Goal: Task Accomplishment & Management: Complete application form

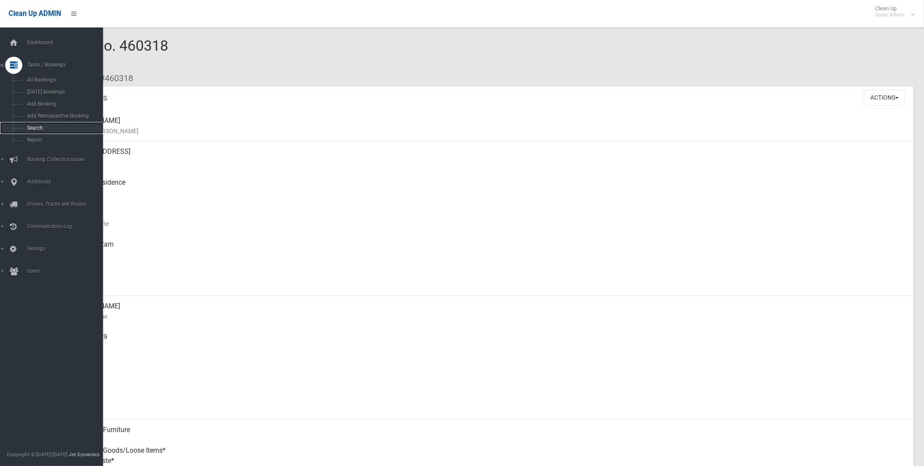
click at [34, 127] on span "Search" at bounding box center [63, 128] width 79 height 6
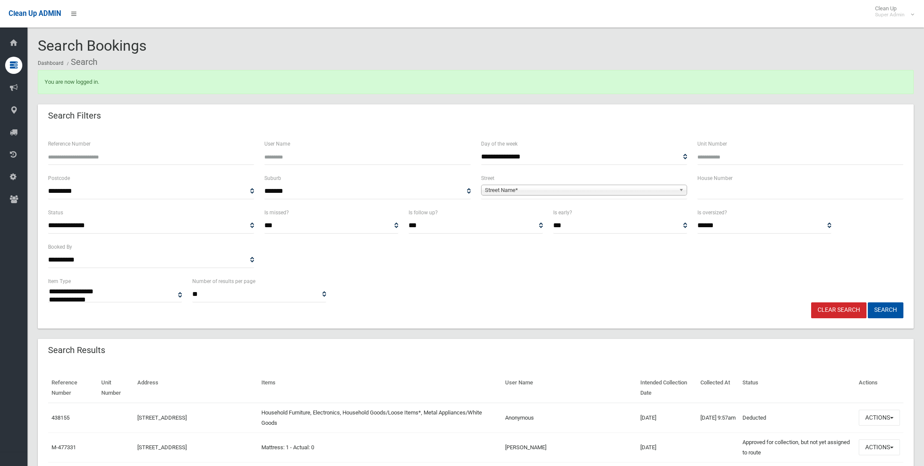
select select
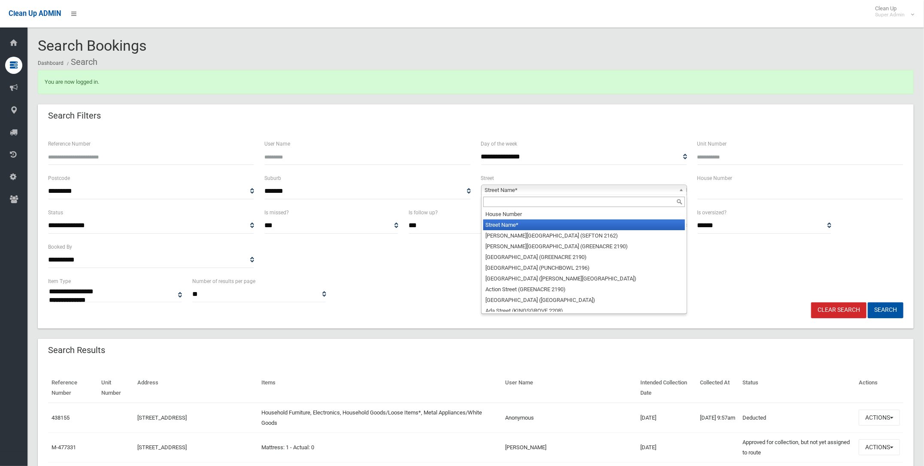
click at [526, 189] on span "Street Name*" at bounding box center [580, 190] width 191 height 10
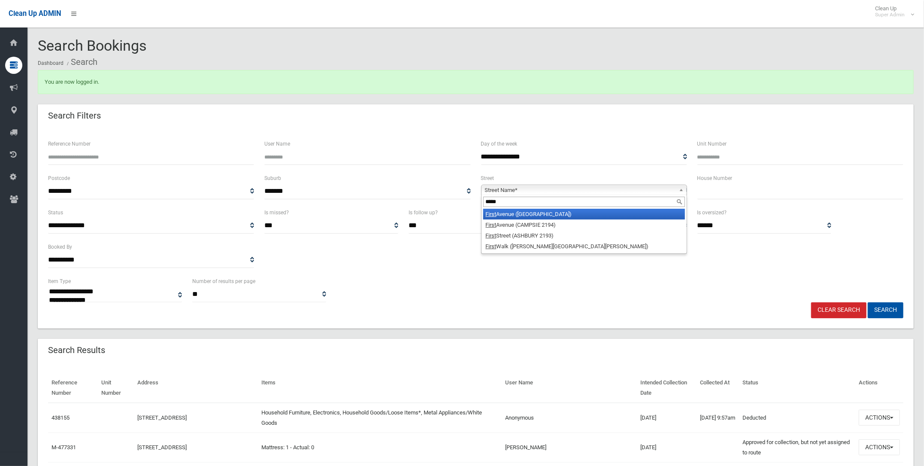
type input "*****"
click at [520, 212] on li "First Avenue (BELFIELD 2191)" at bounding box center [584, 214] width 202 height 11
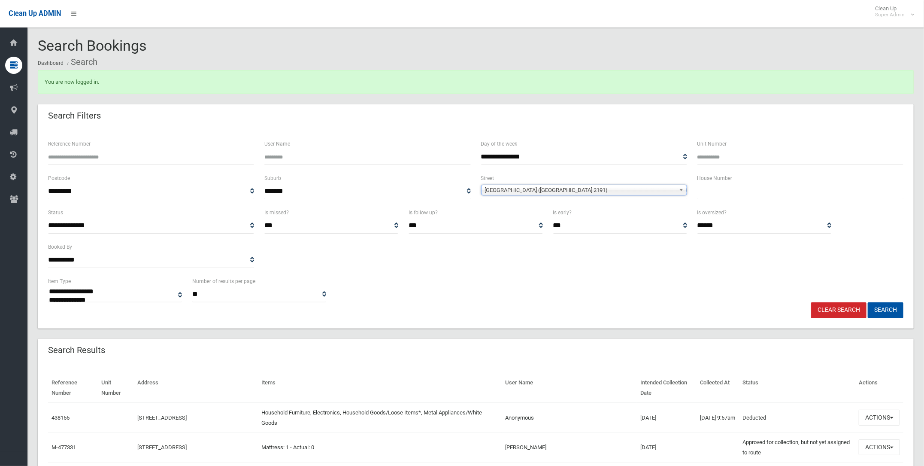
click at [702, 192] on input "text" at bounding box center [800, 191] width 206 height 16
type input "*"
click at [883, 309] on button "Search" at bounding box center [886, 310] width 36 height 16
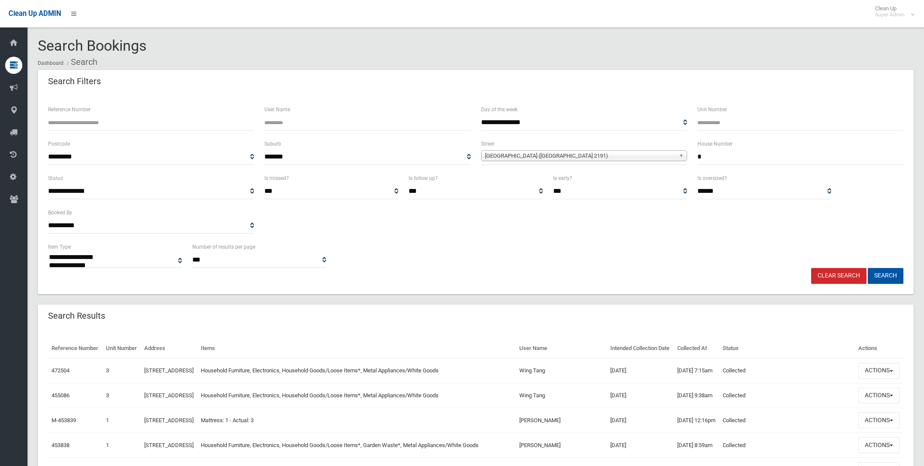
select select
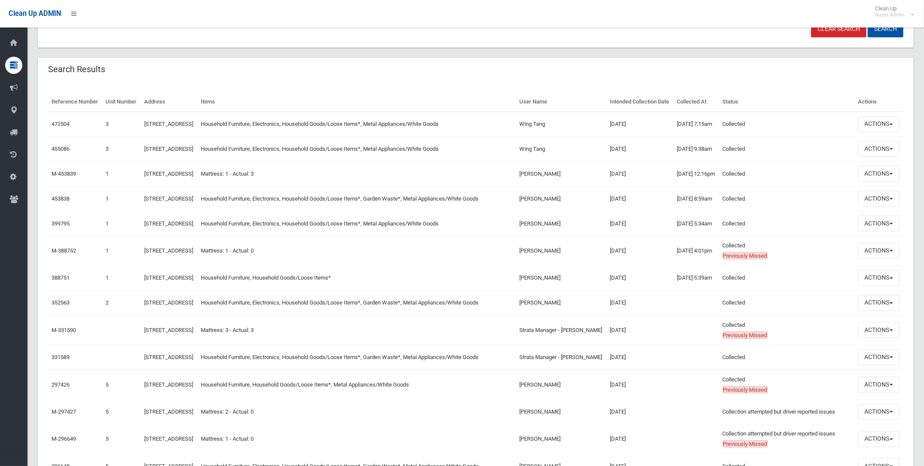
scroll to position [268, 0]
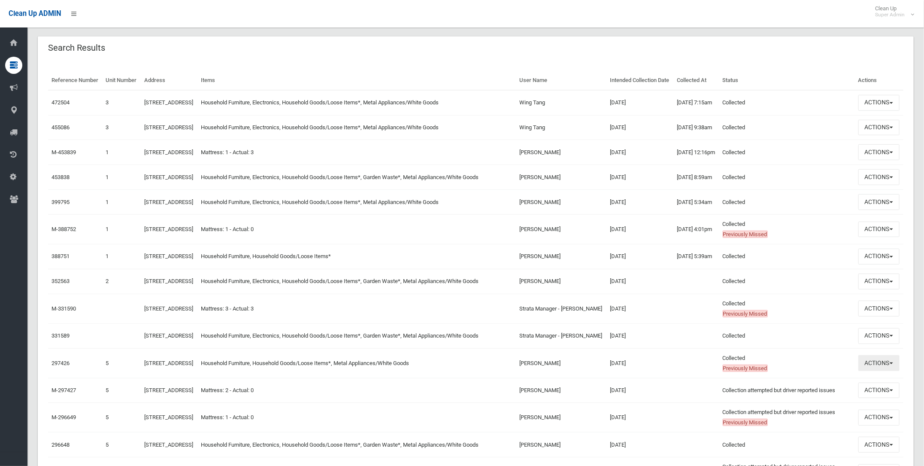
click at [869, 371] on button "Actions" at bounding box center [878, 363] width 41 height 16
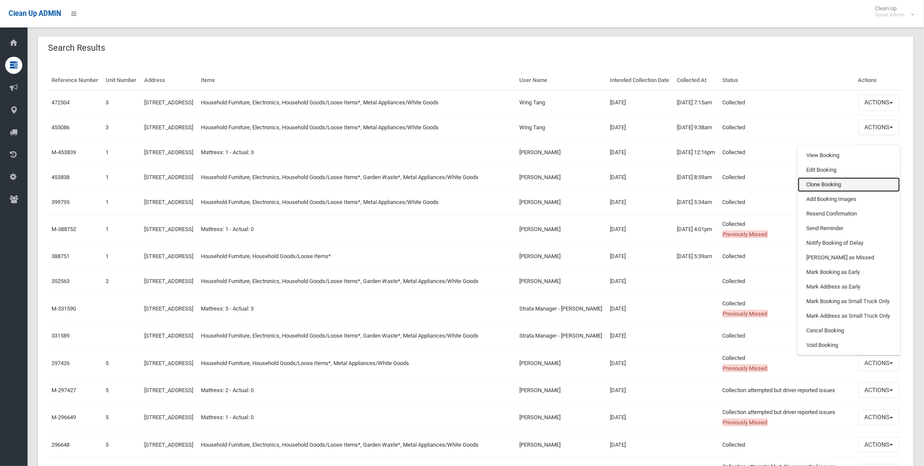
click at [817, 192] on link "Clone Booking" at bounding box center [849, 184] width 102 height 15
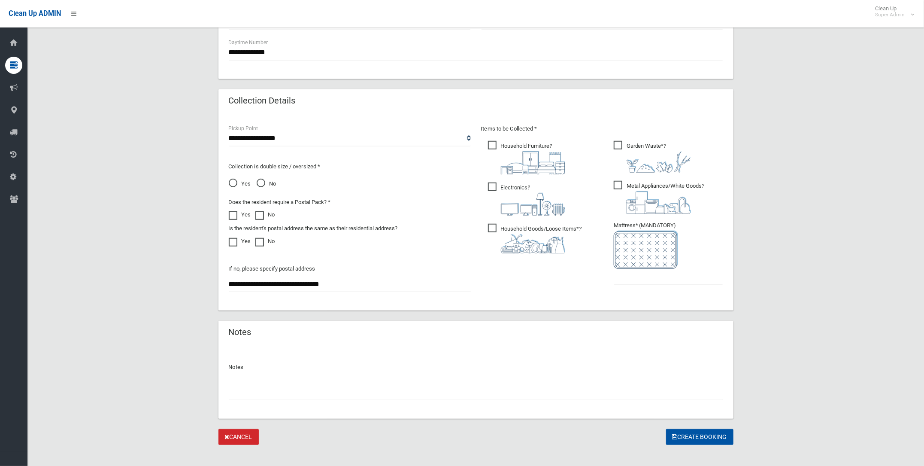
scroll to position [375, 0]
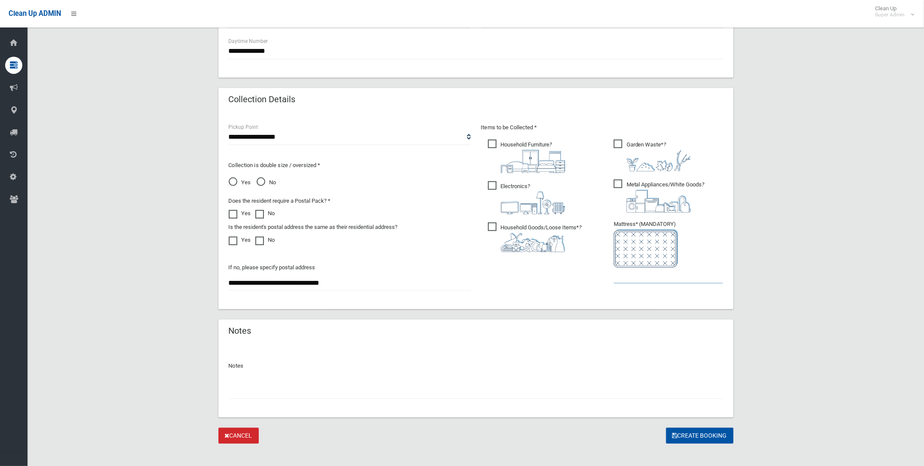
click at [630, 271] on input "text" at bounding box center [668, 275] width 109 height 16
type input "*"
click at [492, 181] on span "Electronics ?" at bounding box center [526, 197] width 77 height 33
click at [236, 384] on input "text" at bounding box center [476, 391] width 494 height 16
type input "**********"
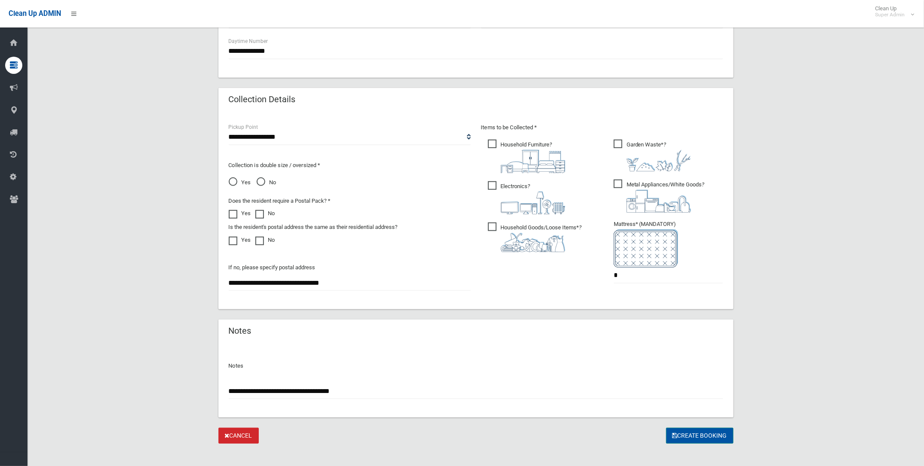
click at [689, 432] on button "Create Booking" at bounding box center [699, 435] width 67 height 16
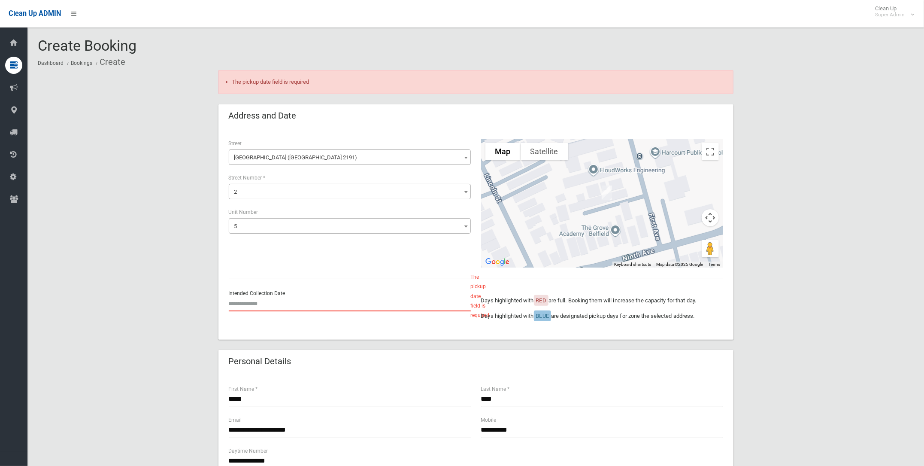
click at [247, 304] on input "text" at bounding box center [350, 303] width 242 height 16
click at [291, 270] on td "29" at bounding box center [290, 268] width 10 height 15
type input "**********"
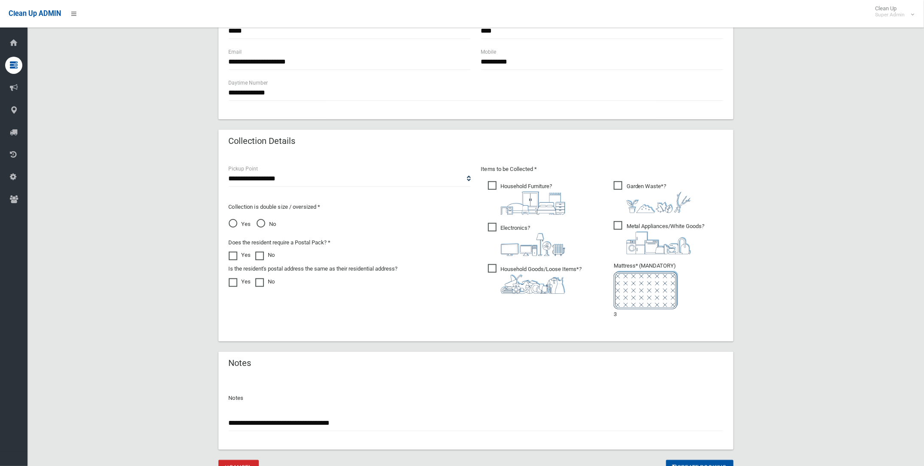
scroll to position [407, 0]
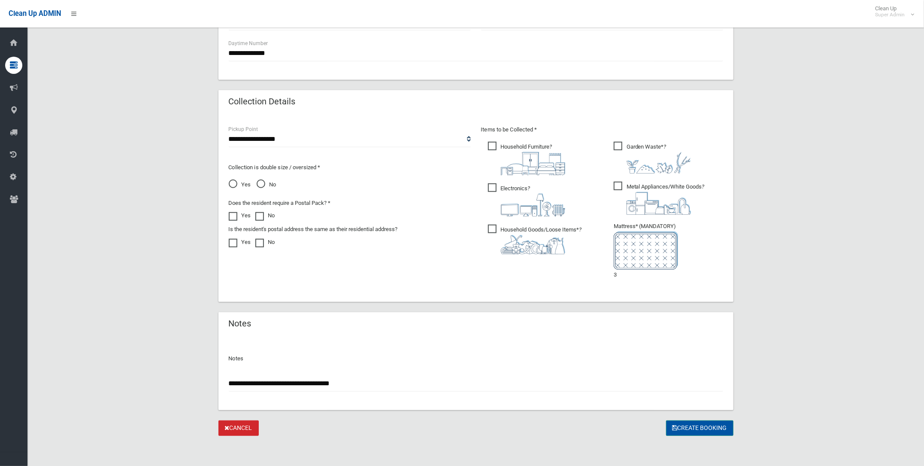
click at [697, 422] on button "Create Booking" at bounding box center [699, 428] width 67 height 16
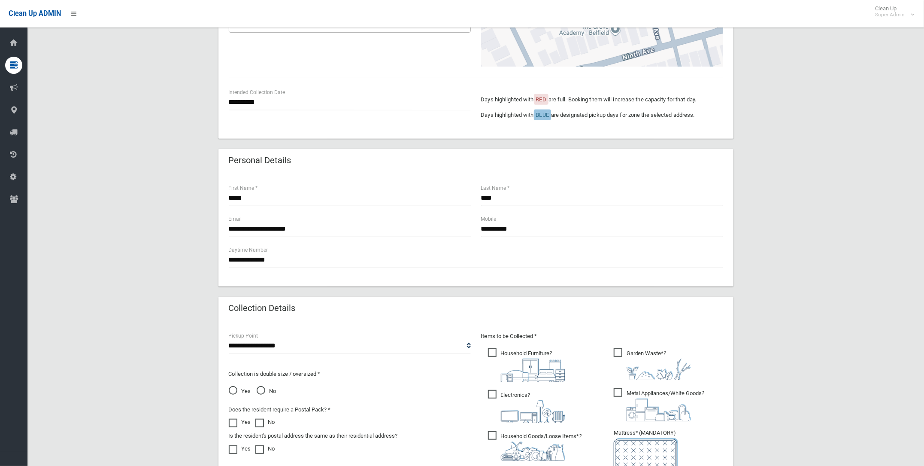
scroll to position [321, 0]
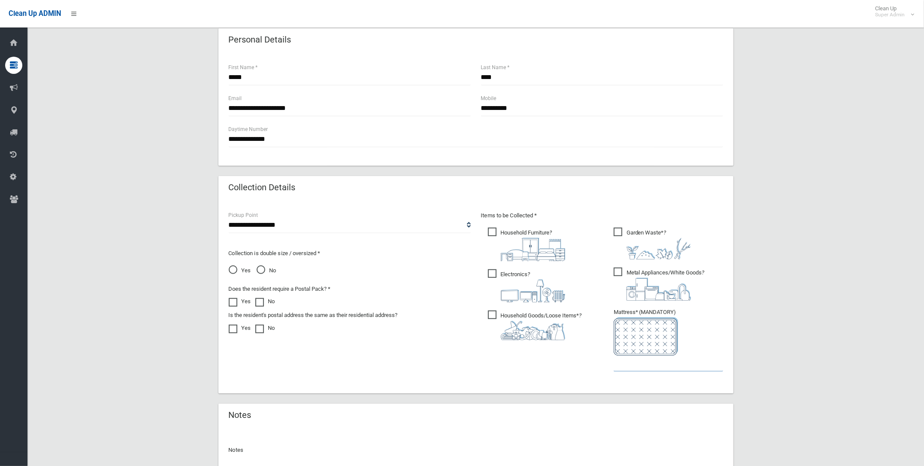
click at [617, 360] on input "text" at bounding box center [668, 363] width 109 height 16
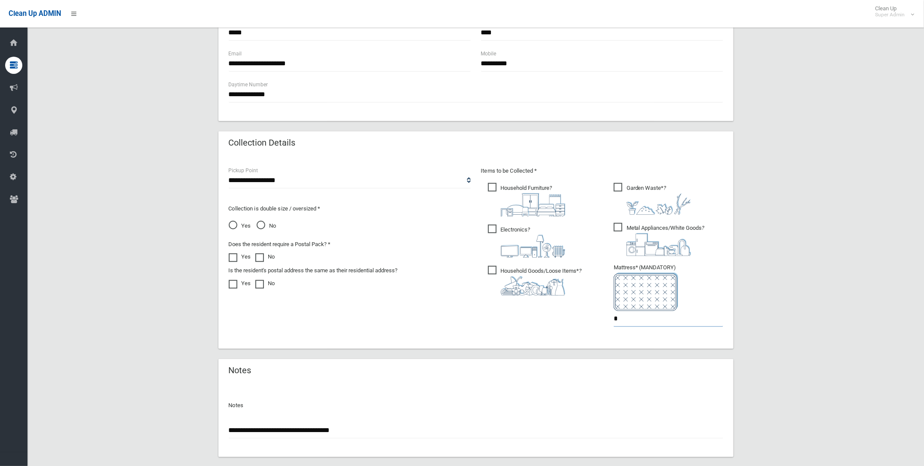
scroll to position [413, 0]
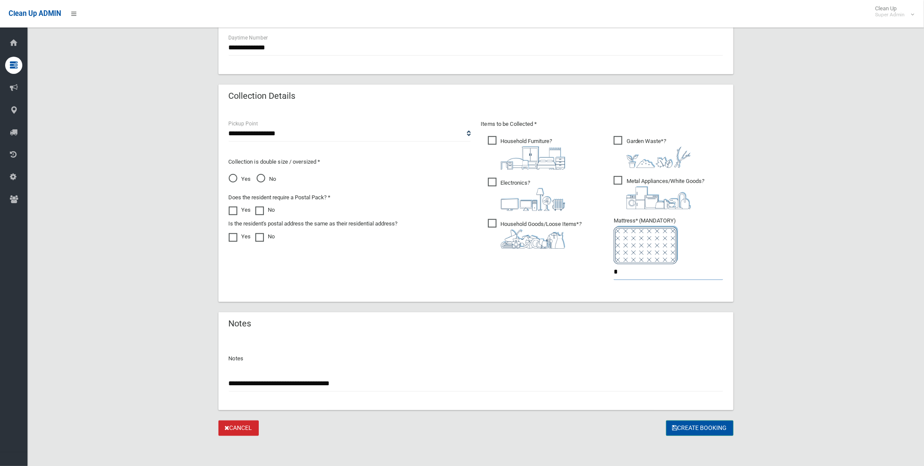
type input "*"
click at [690, 422] on button "Create Booking" at bounding box center [699, 428] width 67 height 16
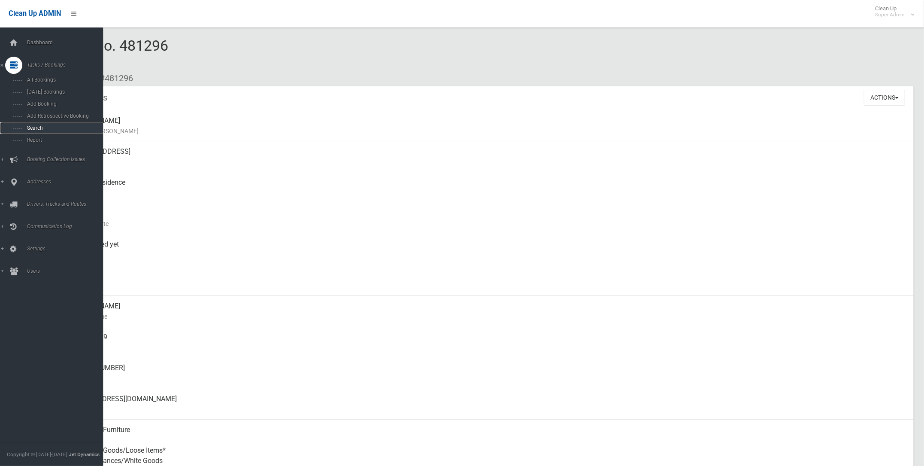
click at [39, 127] on span "Search" at bounding box center [63, 128] width 79 height 6
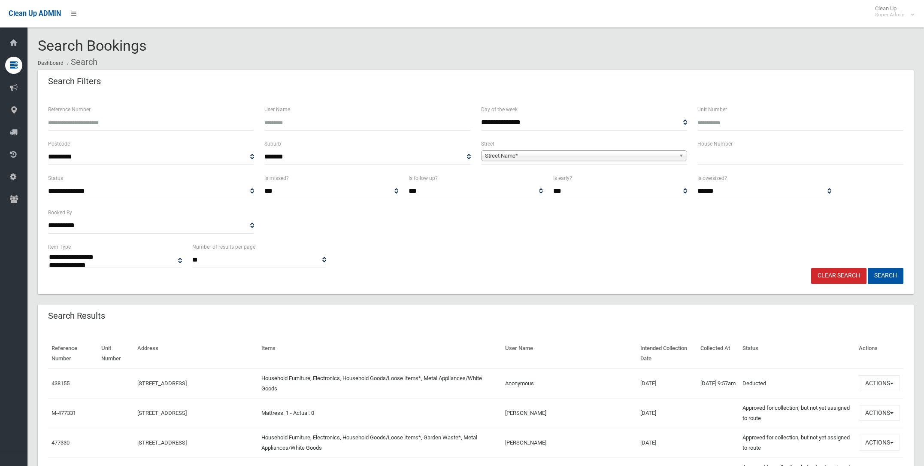
select select
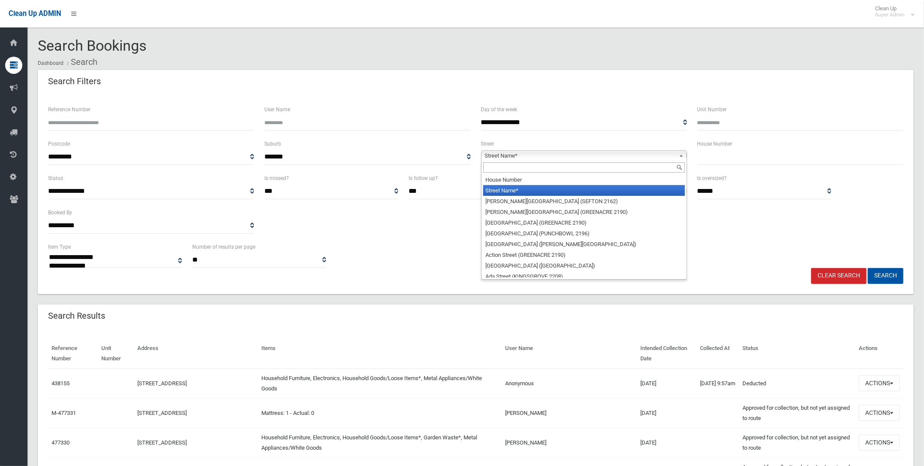
click at [522, 153] on span "Street Name*" at bounding box center [580, 156] width 191 height 10
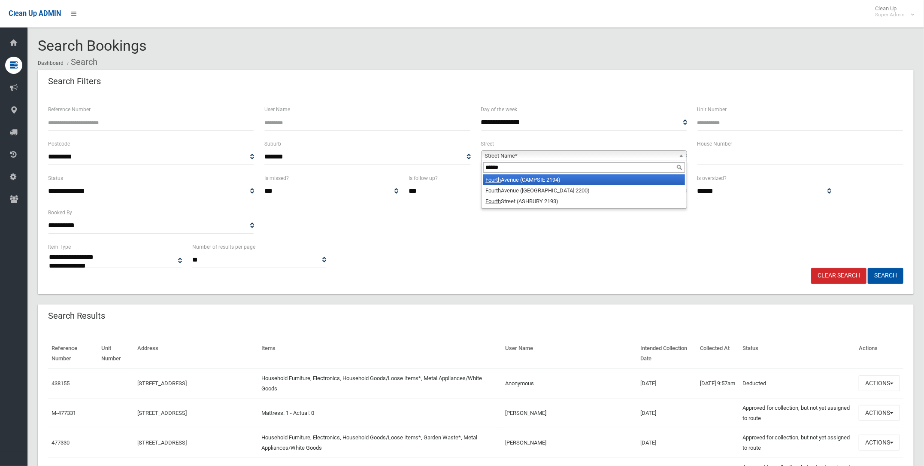
type input "******"
click at [532, 178] on li "Fourth Avenue (CAMPSIE 2194)" at bounding box center [584, 179] width 202 height 11
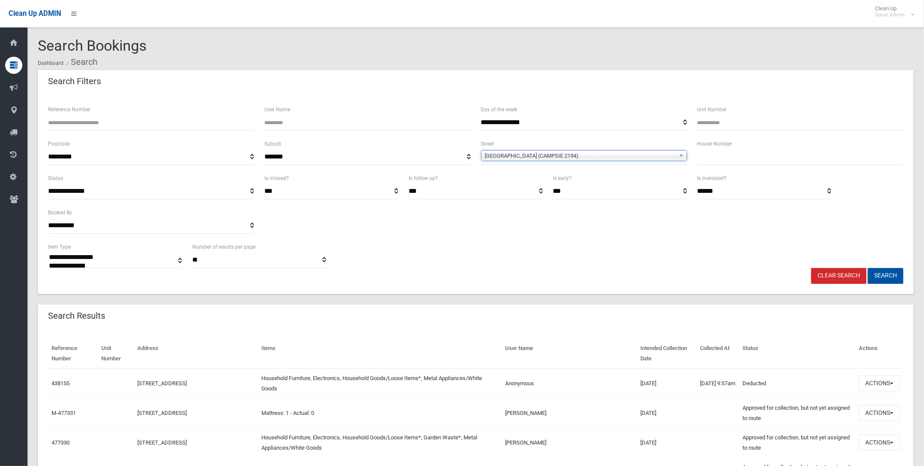
click at [703, 160] on input "text" at bounding box center [800, 157] width 206 height 16
type input "*"
click at [885, 270] on button "Search" at bounding box center [886, 276] width 36 height 16
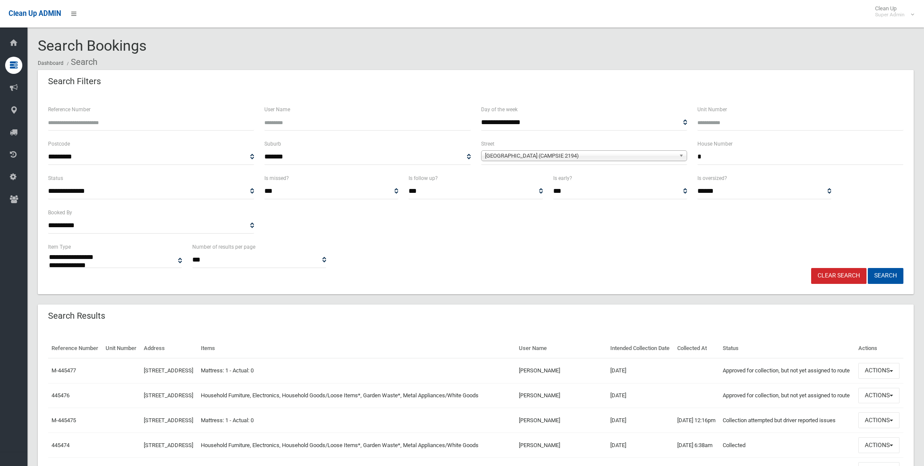
select select
click at [500, 154] on span "Fourth Avenue (CAMPSIE 2194)" at bounding box center [580, 156] width 191 height 10
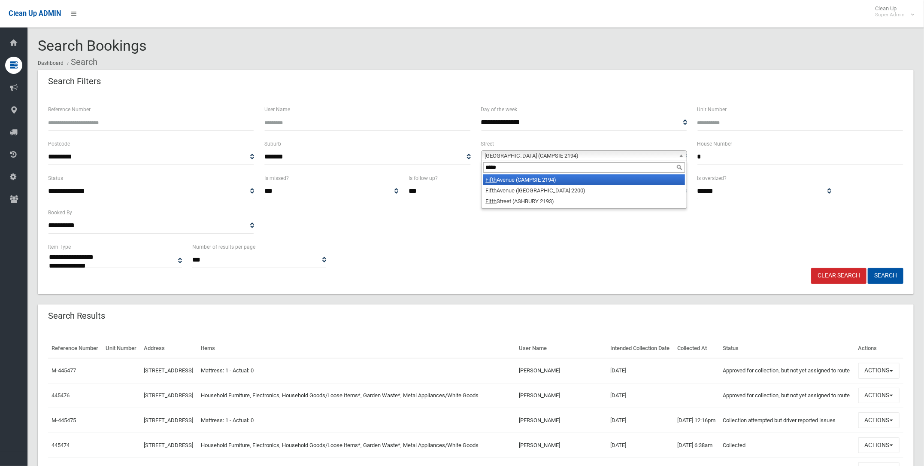
type input "*****"
click at [504, 178] on li "Fifth Avenue (CAMPSIE 2194)" at bounding box center [584, 179] width 202 height 11
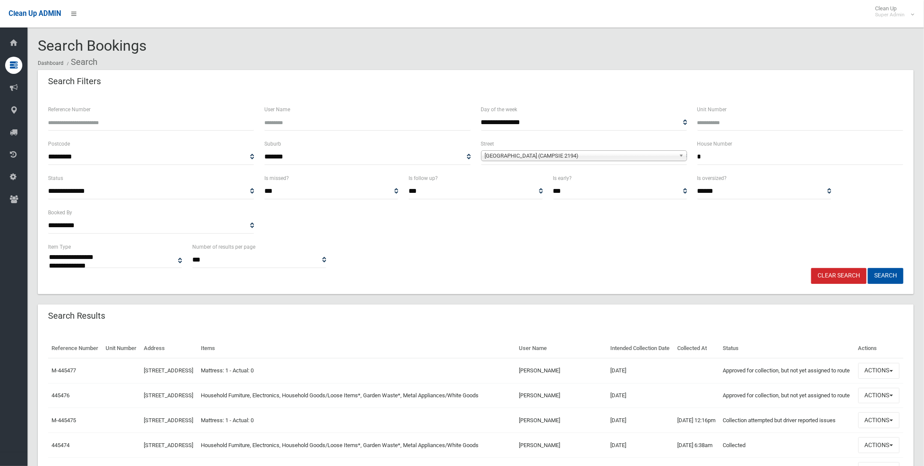
drag, startPoint x: 708, startPoint y: 156, endPoint x: 692, endPoint y: 156, distance: 16.7
click at [692, 156] on div "House Number *" at bounding box center [800, 156] width 216 height 34
click at [883, 271] on button "Search" at bounding box center [886, 276] width 36 height 16
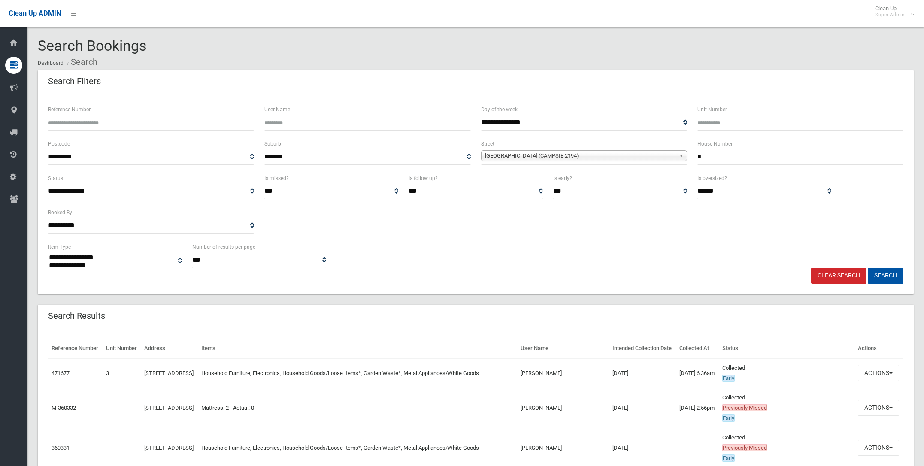
select select
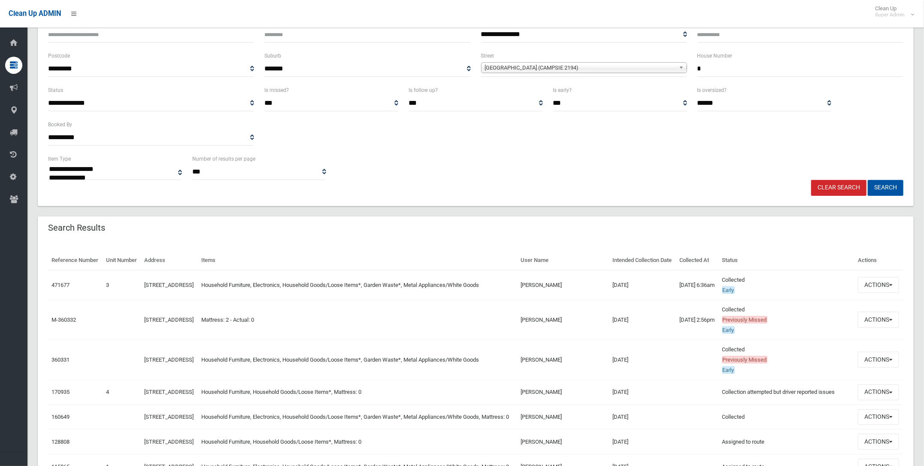
scroll to position [107, 0]
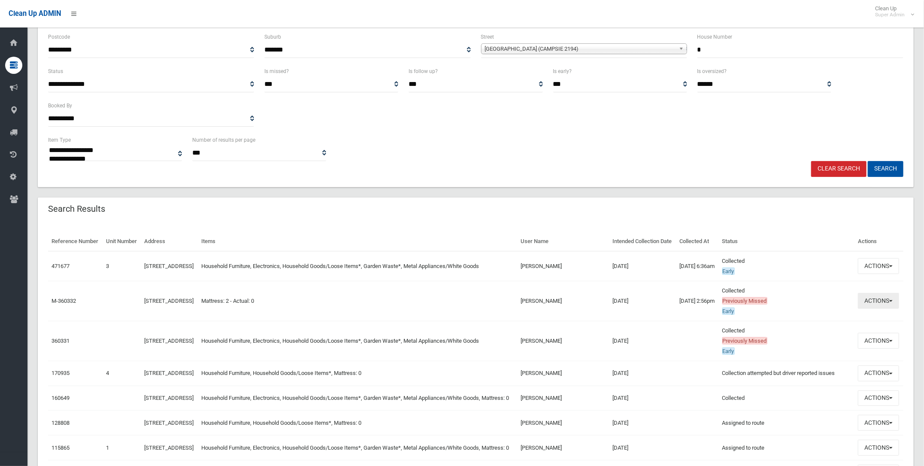
click at [873, 307] on button "Actions" at bounding box center [878, 301] width 41 height 16
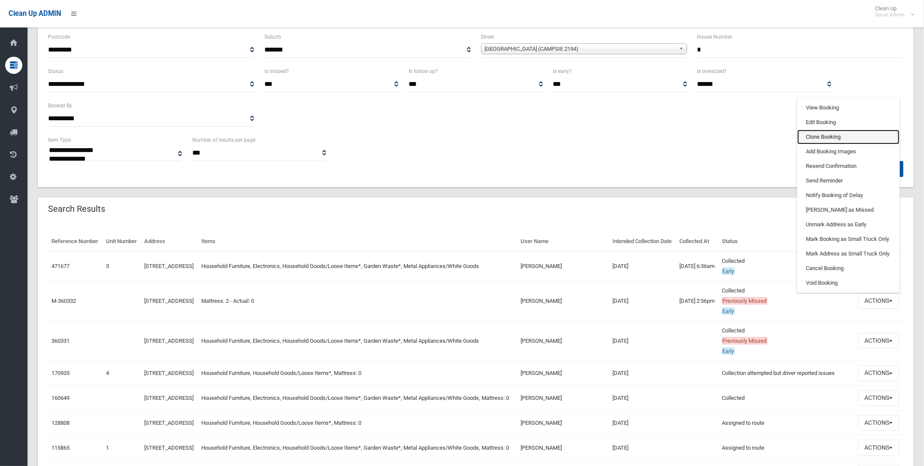
click at [819, 144] on link "Clone Booking" at bounding box center [848, 137] width 102 height 15
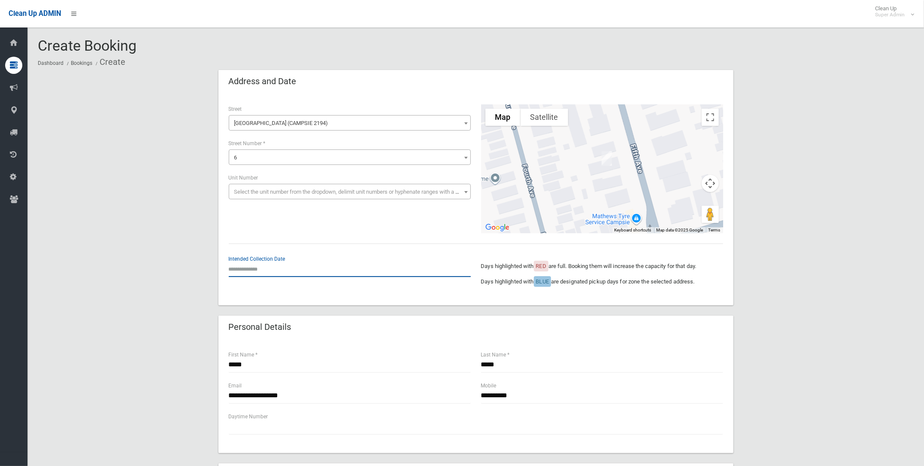
click at [251, 271] on input "text" at bounding box center [350, 269] width 242 height 16
click at [292, 231] on td "29" at bounding box center [290, 234] width 10 height 15
type input "**********"
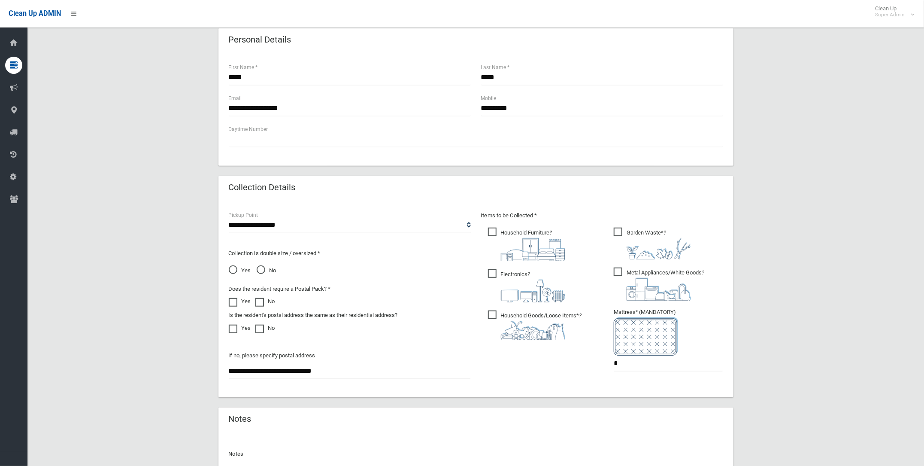
scroll to position [321, 0]
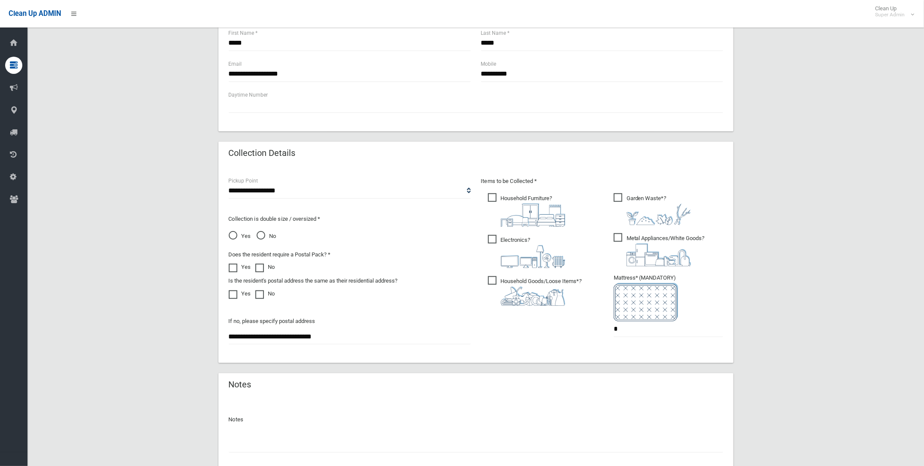
click at [494, 196] on span "Household Furniture ?" at bounding box center [526, 209] width 77 height 33
click at [490, 239] on span "Electronics ?" at bounding box center [526, 251] width 77 height 33
click at [494, 276] on span "Household Goods/Loose Items* ?" at bounding box center [535, 291] width 94 height 30
click at [619, 236] on span "Metal Appliances/White Goods ?" at bounding box center [659, 249] width 91 height 33
click at [624, 323] on input "*" at bounding box center [668, 329] width 109 height 16
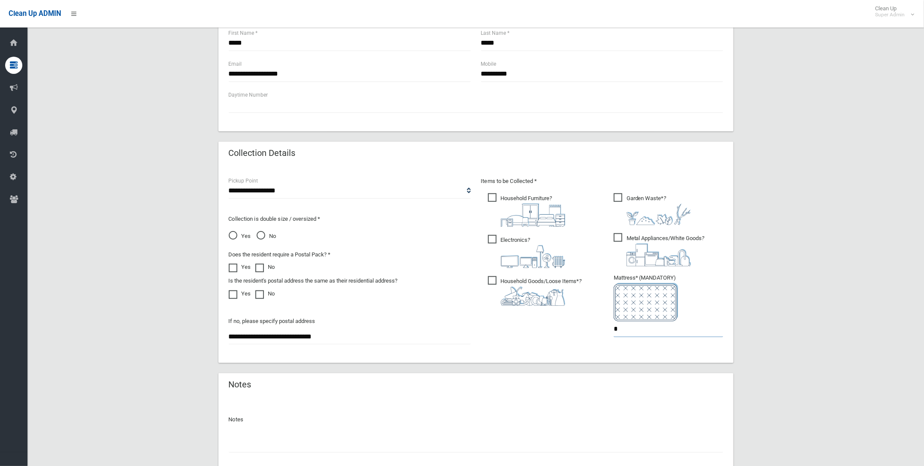
type input "*"
click at [261, 233] on span "No" at bounding box center [267, 236] width 20 height 10
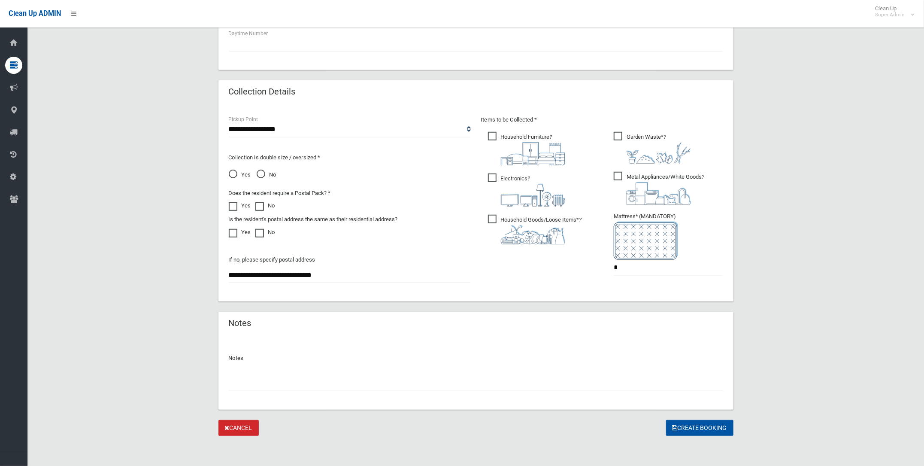
click at [250, 383] on input "text" at bounding box center [476, 383] width 494 height 16
type input "**********"
click at [679, 426] on button "Create Booking" at bounding box center [699, 428] width 67 height 16
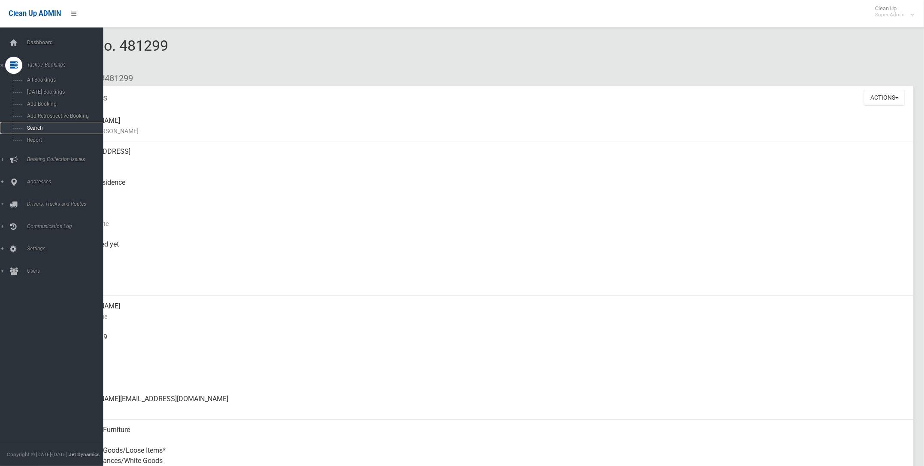
click at [27, 126] on span "Search" at bounding box center [63, 128] width 79 height 6
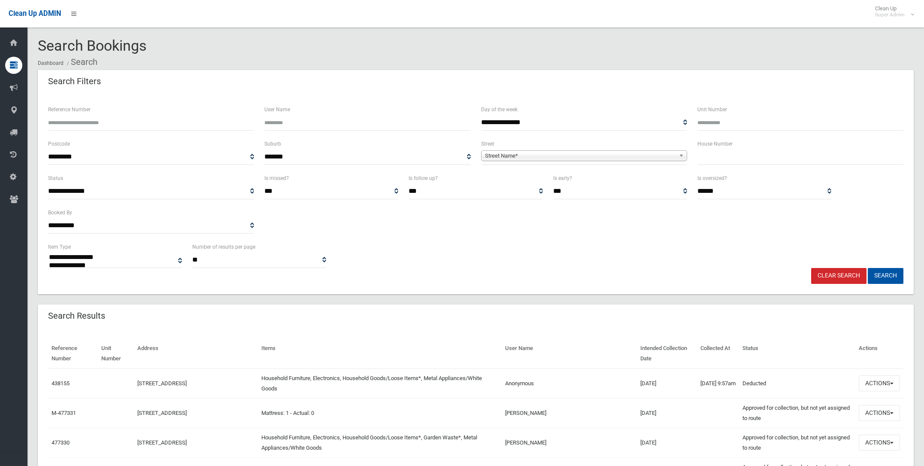
select select
click at [500, 156] on span "Street Name*" at bounding box center [580, 156] width 191 height 10
type input "*******"
click at [518, 178] on li "[GEOGRAPHIC_DATA] (CAMPSIE 2194)" at bounding box center [584, 179] width 202 height 11
click at [725, 152] on input "text" at bounding box center [800, 157] width 206 height 16
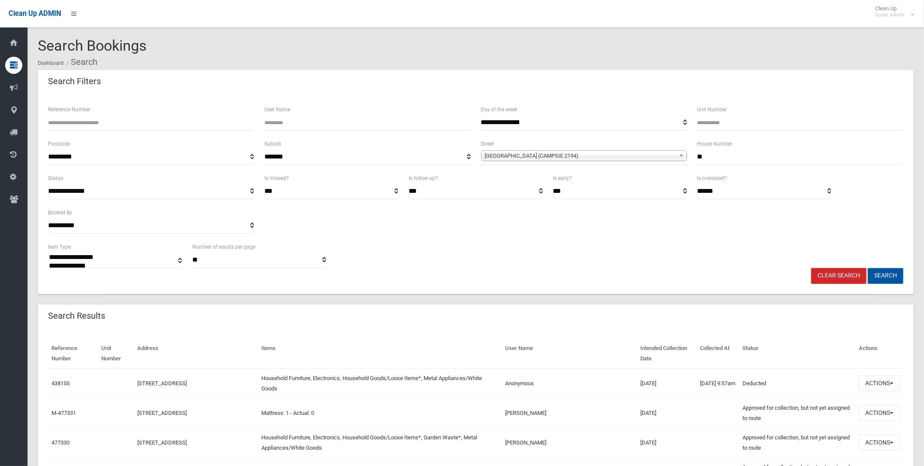
type input "**"
click at [887, 272] on button "Search" at bounding box center [886, 276] width 36 height 16
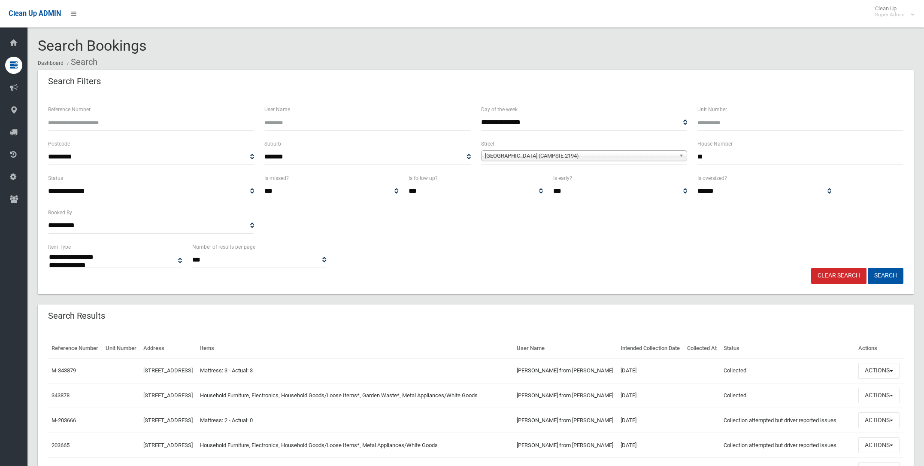
select select
click at [867, 403] on button "Actions" at bounding box center [878, 395] width 41 height 16
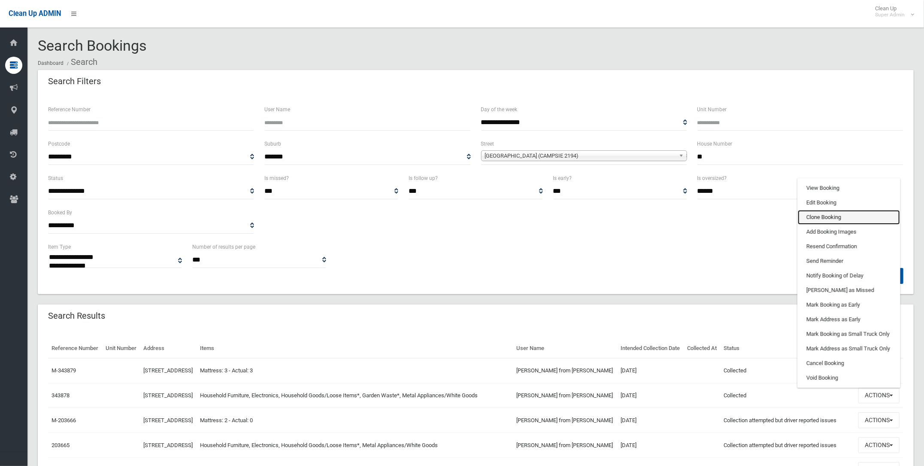
click at [820, 224] on link "Clone Booking" at bounding box center [849, 217] width 102 height 15
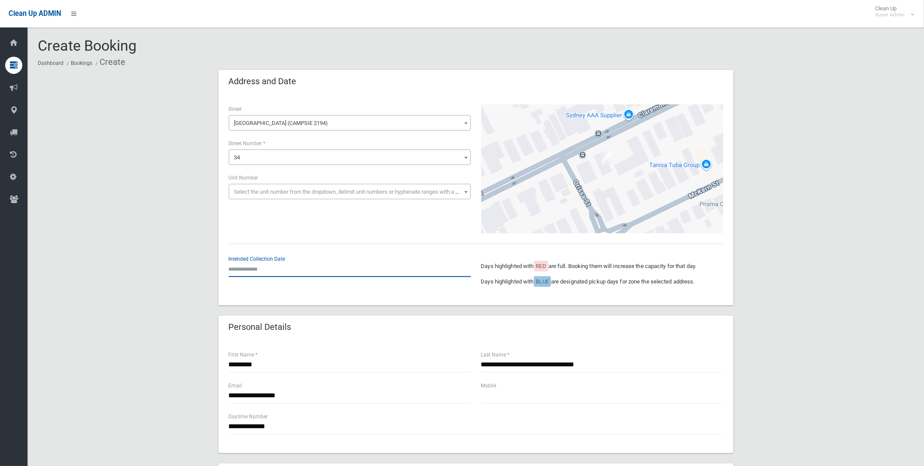
click at [252, 270] on input "text" at bounding box center [350, 269] width 242 height 16
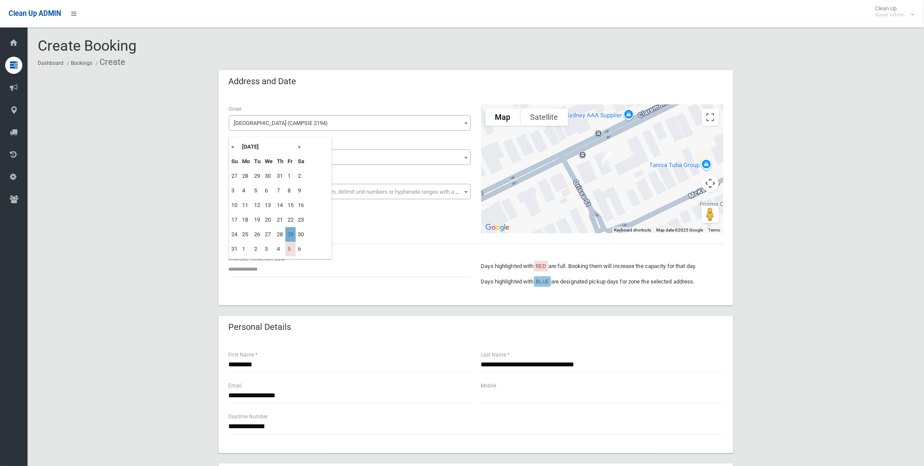
click at [288, 229] on td "29" at bounding box center [290, 234] width 10 height 15
type input "**********"
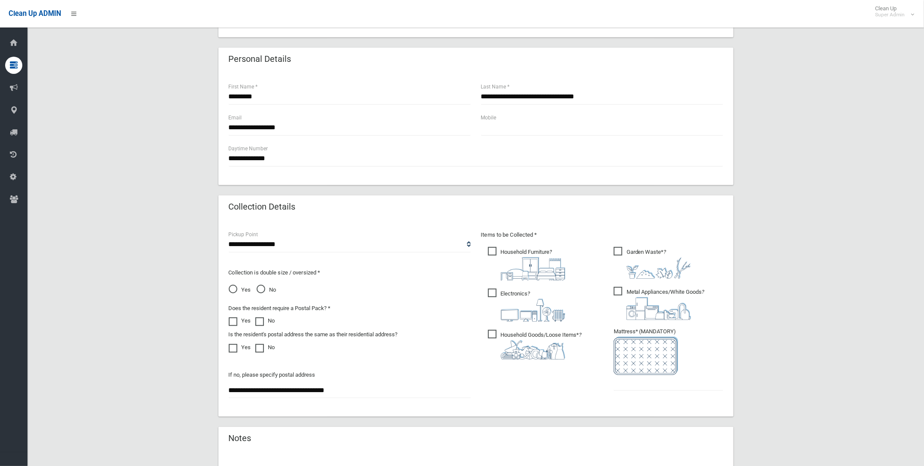
scroll to position [383, 0]
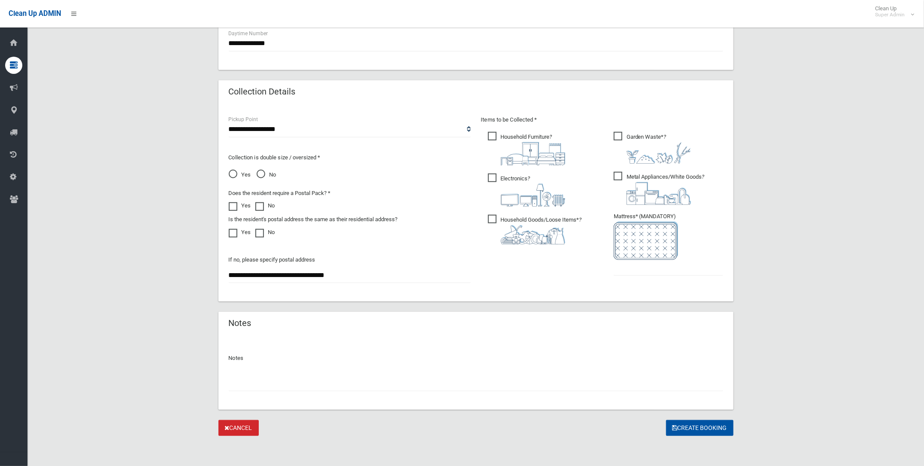
click at [618, 134] on span "Garden Waste* ?" at bounding box center [652, 148] width 77 height 32
click at [616, 266] on input "text" at bounding box center [668, 268] width 109 height 16
type input "*"
click at [265, 382] on input "text" at bounding box center [476, 383] width 494 height 16
type input "**********"
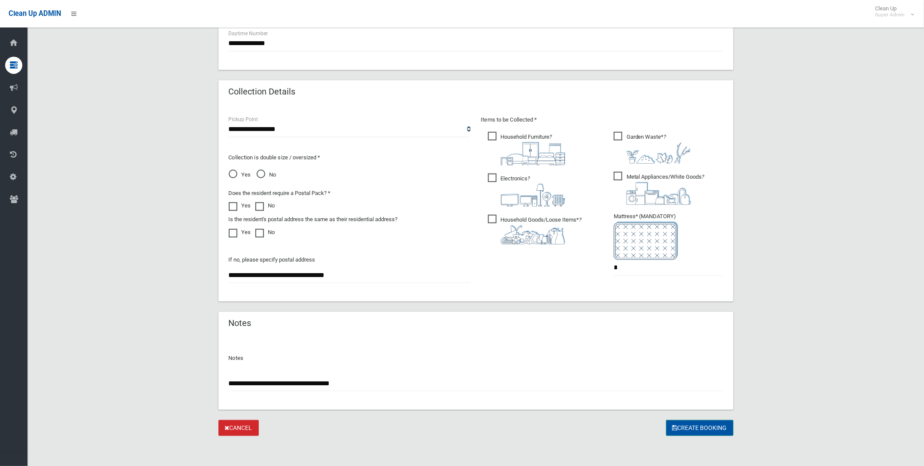
click at [685, 423] on button "Create Booking" at bounding box center [699, 428] width 67 height 16
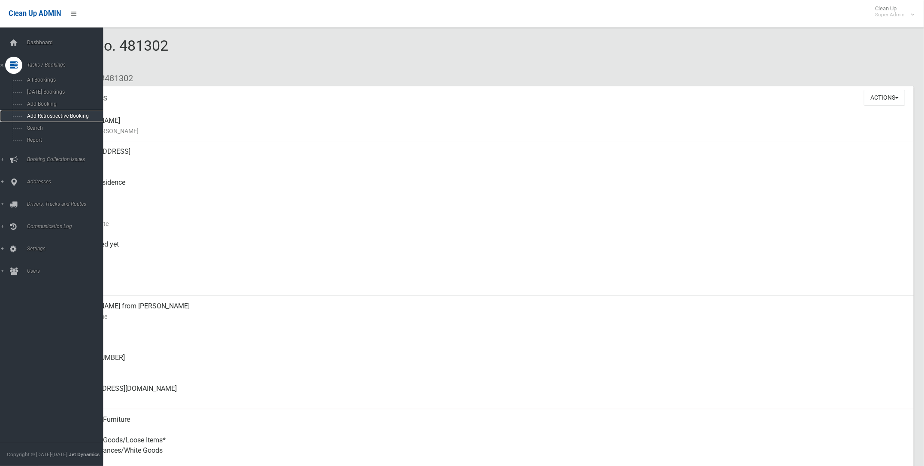
click at [32, 122] on link "Add Retrospective Booking" at bounding box center [55, 116] width 111 height 12
click at [36, 129] on span "Search" at bounding box center [63, 128] width 79 height 6
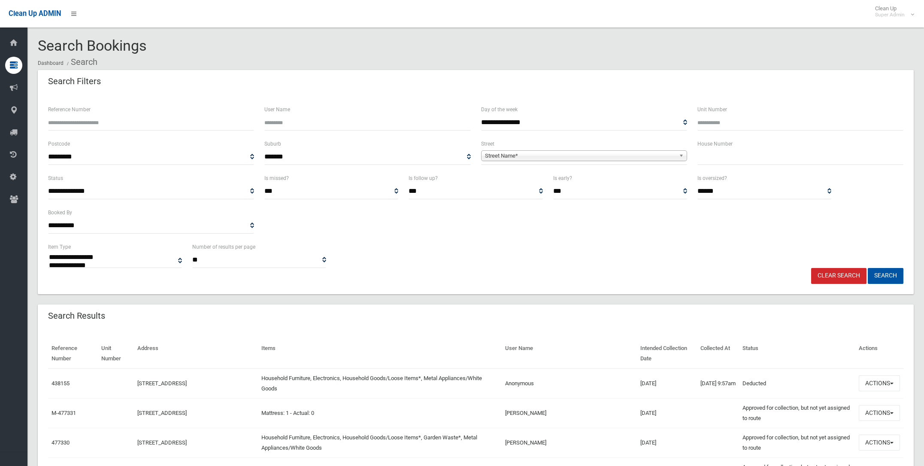
select select
click at [505, 154] on span "Street Name*" at bounding box center [580, 156] width 191 height 10
type input "*****"
click at [540, 178] on li "McKer n Street (CAMPSIE 2194)" at bounding box center [584, 179] width 202 height 11
click at [726, 153] on input "text" at bounding box center [800, 157] width 206 height 16
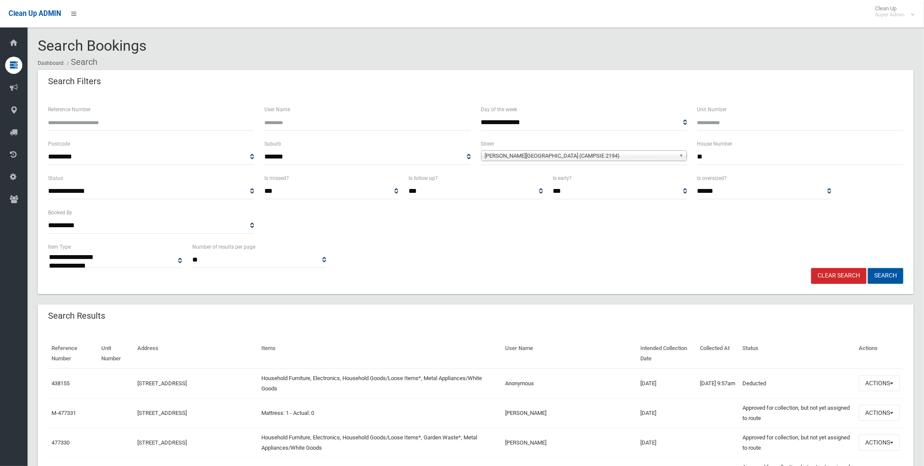
type input "**"
click at [877, 273] on button "Search" at bounding box center [886, 276] width 36 height 16
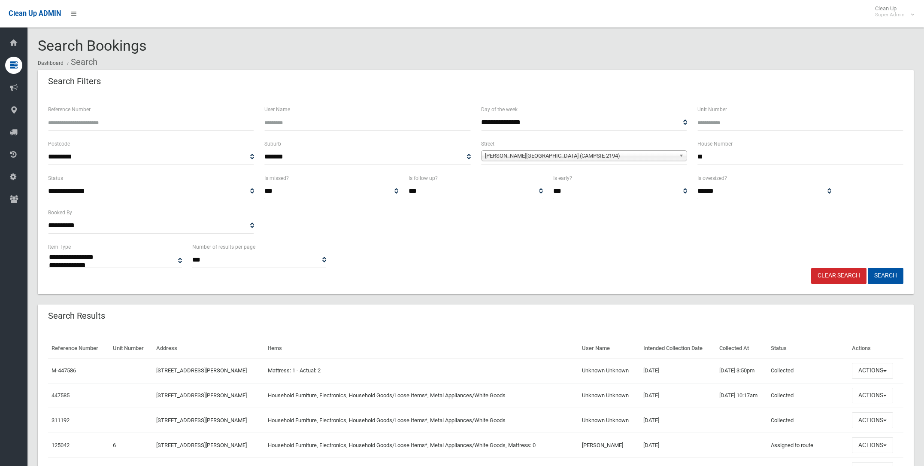
select select
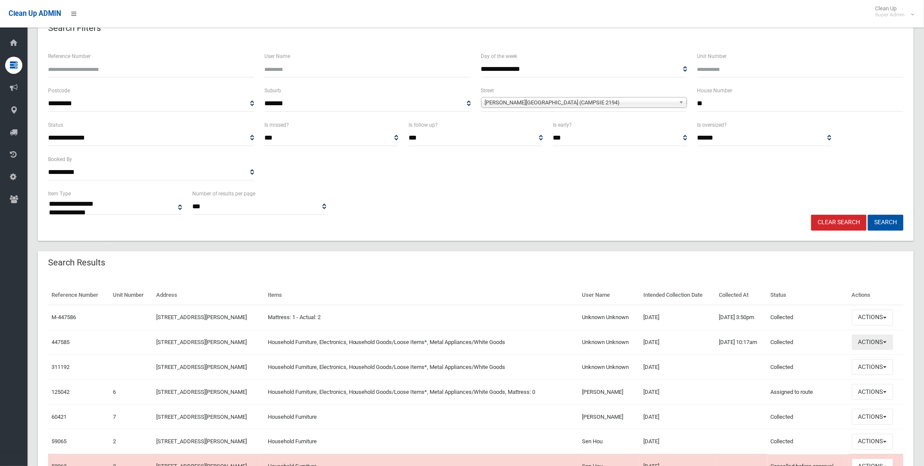
click at [879, 339] on button "Actions" at bounding box center [872, 342] width 41 height 16
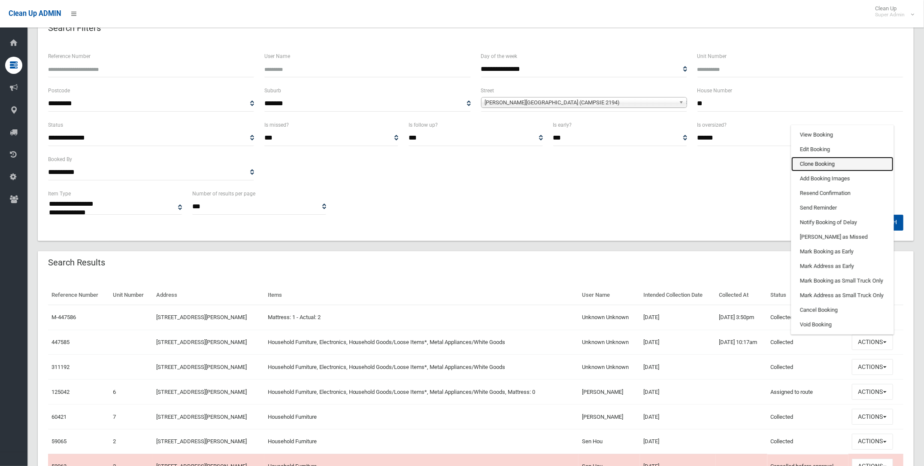
click at [811, 161] on link "Clone Booking" at bounding box center [842, 164] width 102 height 15
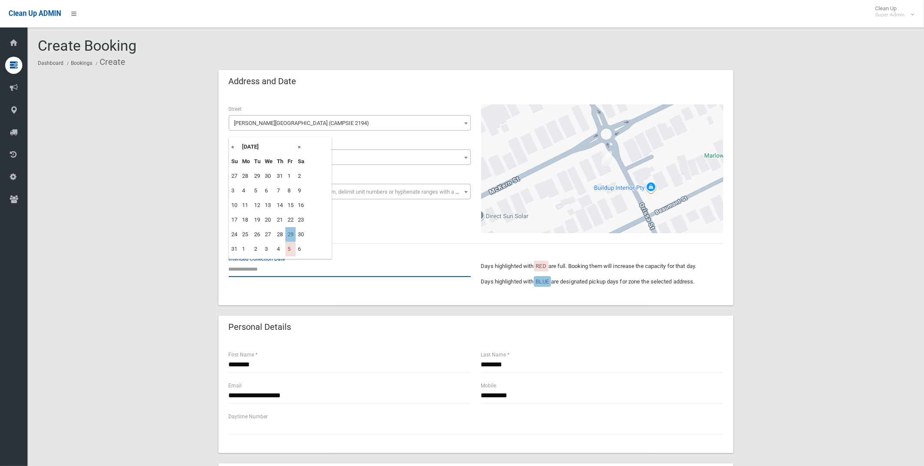
click at [247, 265] on input "text" at bounding box center [350, 269] width 242 height 16
click at [291, 233] on td "29" at bounding box center [290, 234] width 10 height 15
type input "**********"
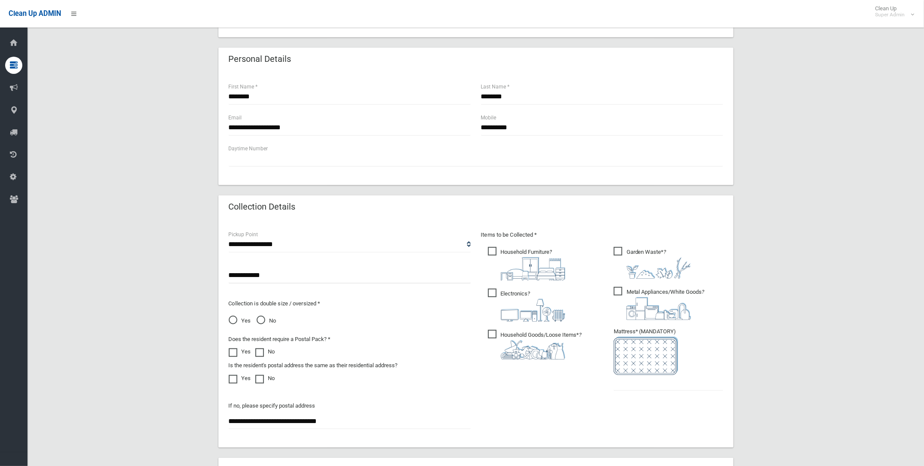
scroll to position [321, 0]
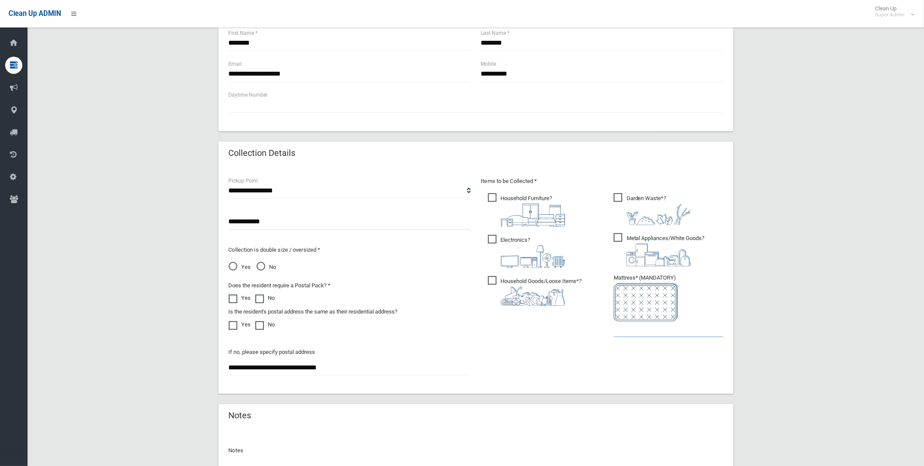
click at [623, 330] on input "text" at bounding box center [668, 329] width 109 height 16
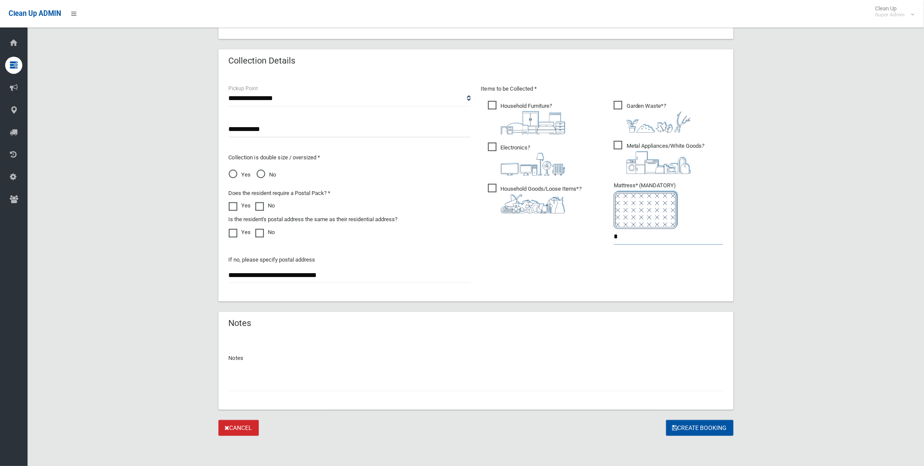
type input "*"
click at [240, 381] on input "text" at bounding box center [476, 383] width 494 height 16
type input "**********"
click at [683, 426] on button "Create Booking" at bounding box center [699, 428] width 67 height 16
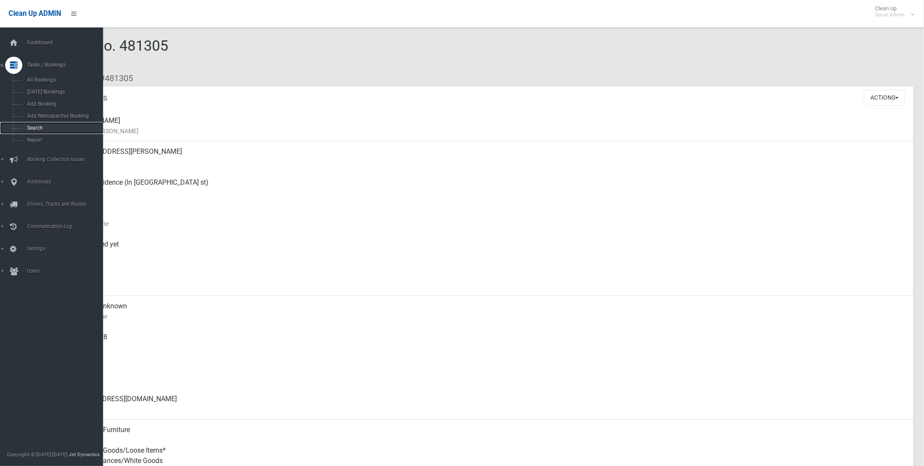
click at [42, 127] on span "Search" at bounding box center [63, 128] width 79 height 6
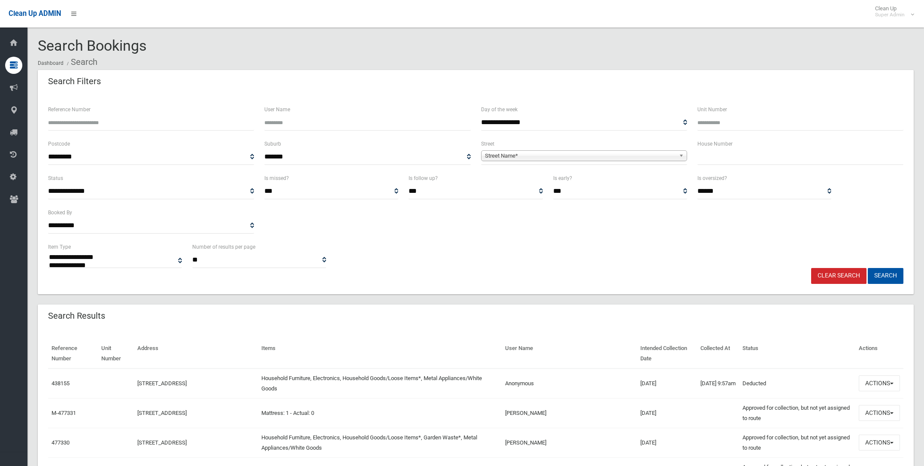
select select
click at [491, 154] on span "Street Name*" at bounding box center [580, 156] width 191 height 10
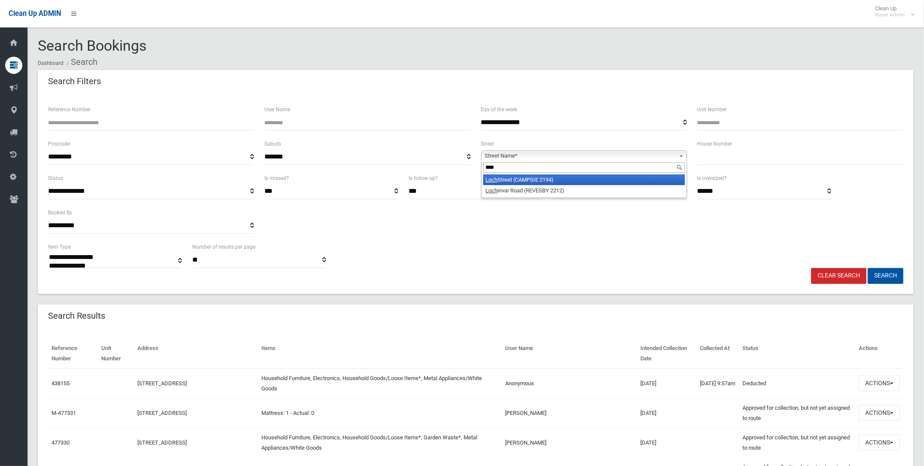
type input "****"
click at [517, 178] on li "Loch Street (CAMPSIE 2194)" at bounding box center [584, 179] width 202 height 11
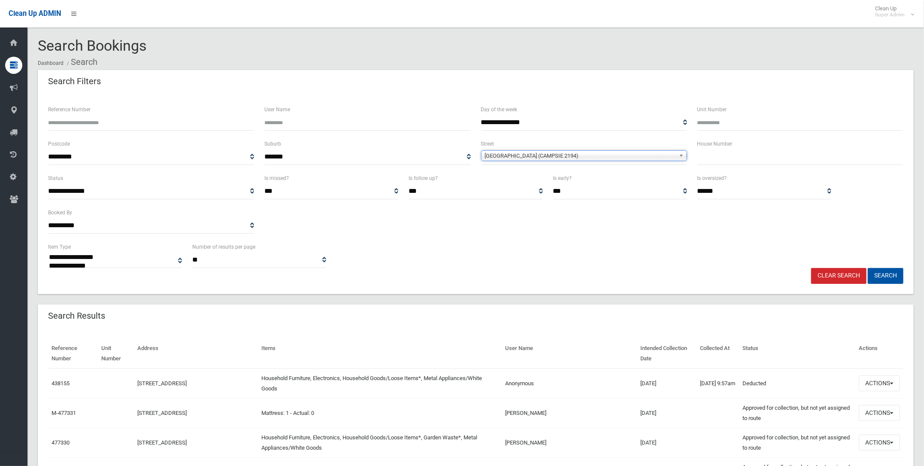
click at [710, 160] on input "text" at bounding box center [800, 157] width 206 height 16
type input "*"
click at [882, 276] on button "Search" at bounding box center [886, 276] width 36 height 16
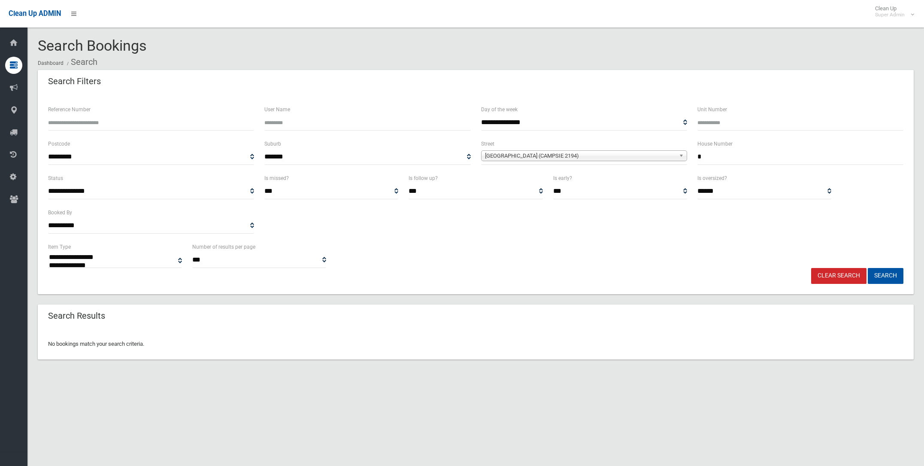
select select
click at [698, 154] on input "*" at bounding box center [800, 157] width 206 height 16
type input "***"
click at [883, 274] on button "Search" at bounding box center [886, 276] width 36 height 16
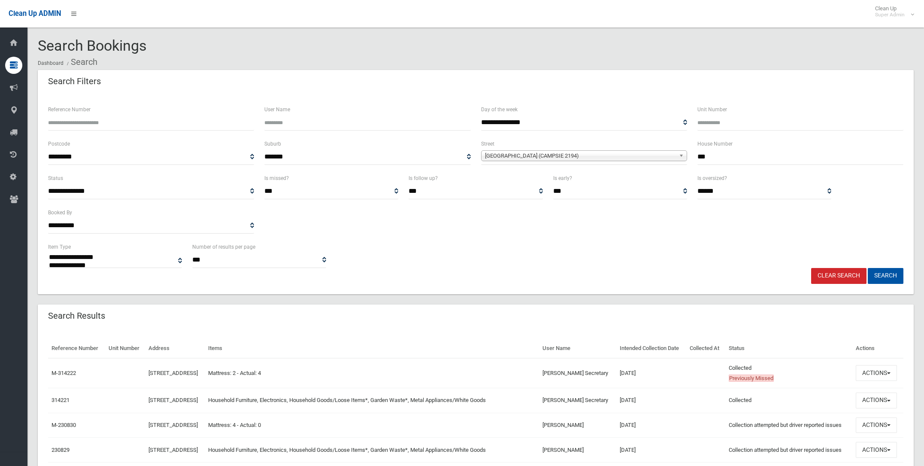
select select
